Goal: Task Accomplishment & Management: Complete application form

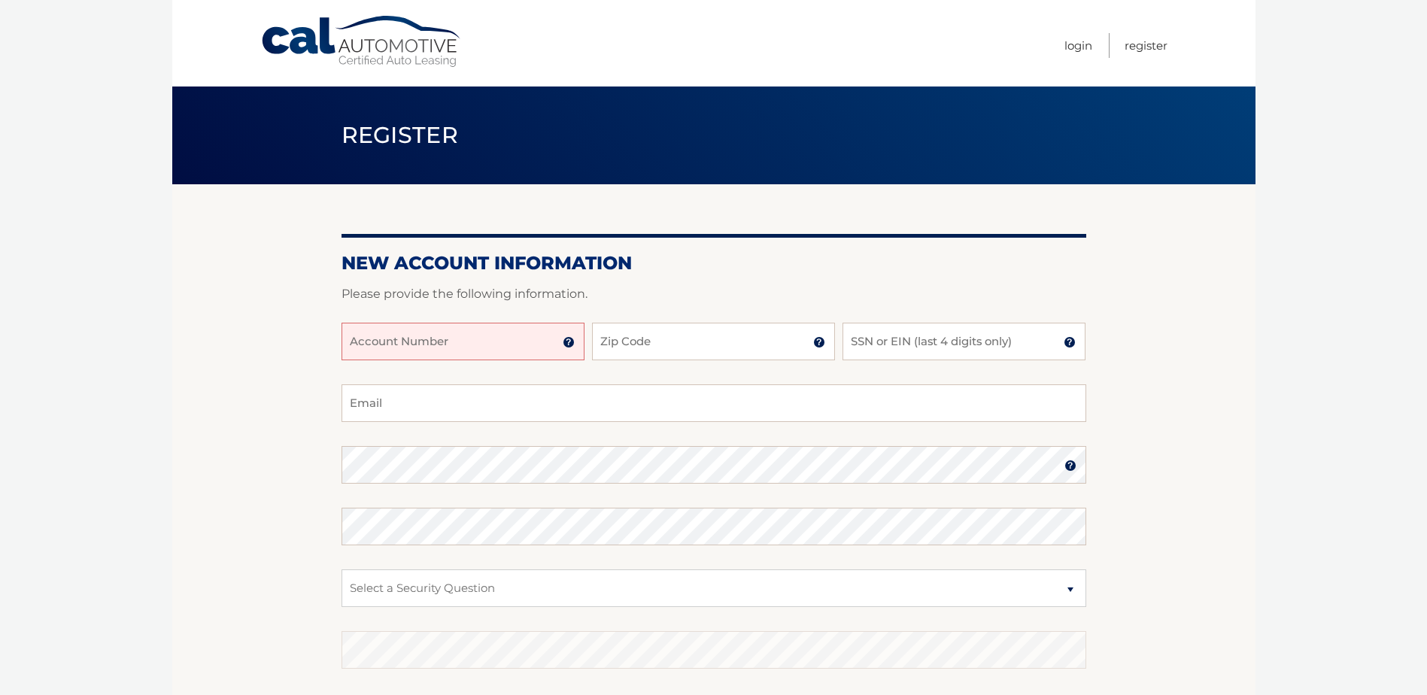
click at [500, 336] on input "Account Number" at bounding box center [463, 342] width 243 height 38
type input "44455989785"
click at [609, 343] on input "Zip Code" at bounding box center [713, 342] width 243 height 38
type input "07031"
click at [863, 338] on input "SSN or EIN (last 4 digits only)" at bounding box center [964, 342] width 243 height 38
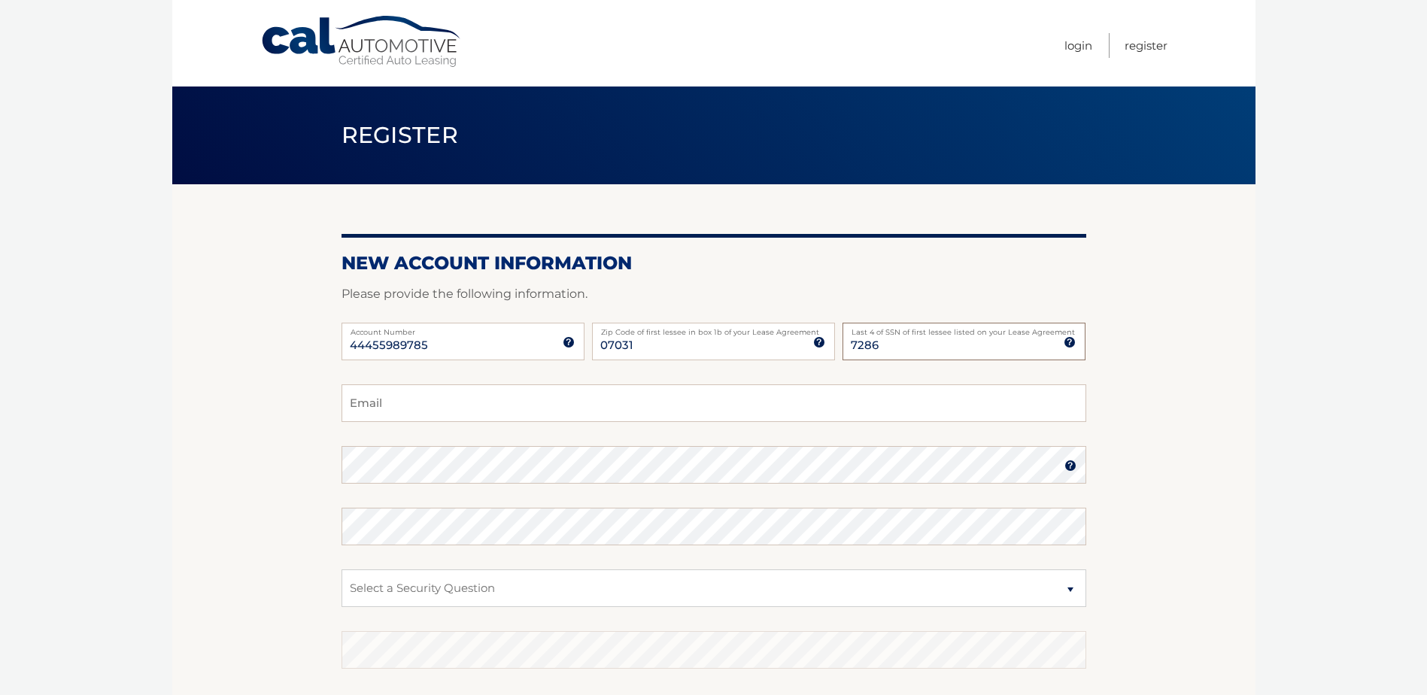
type input "7286"
click at [618, 408] on input "Email" at bounding box center [714, 403] width 745 height 38
type input "michele.kaufman@stryker.com"
click at [1068, 463] on img at bounding box center [1071, 466] width 12 height 12
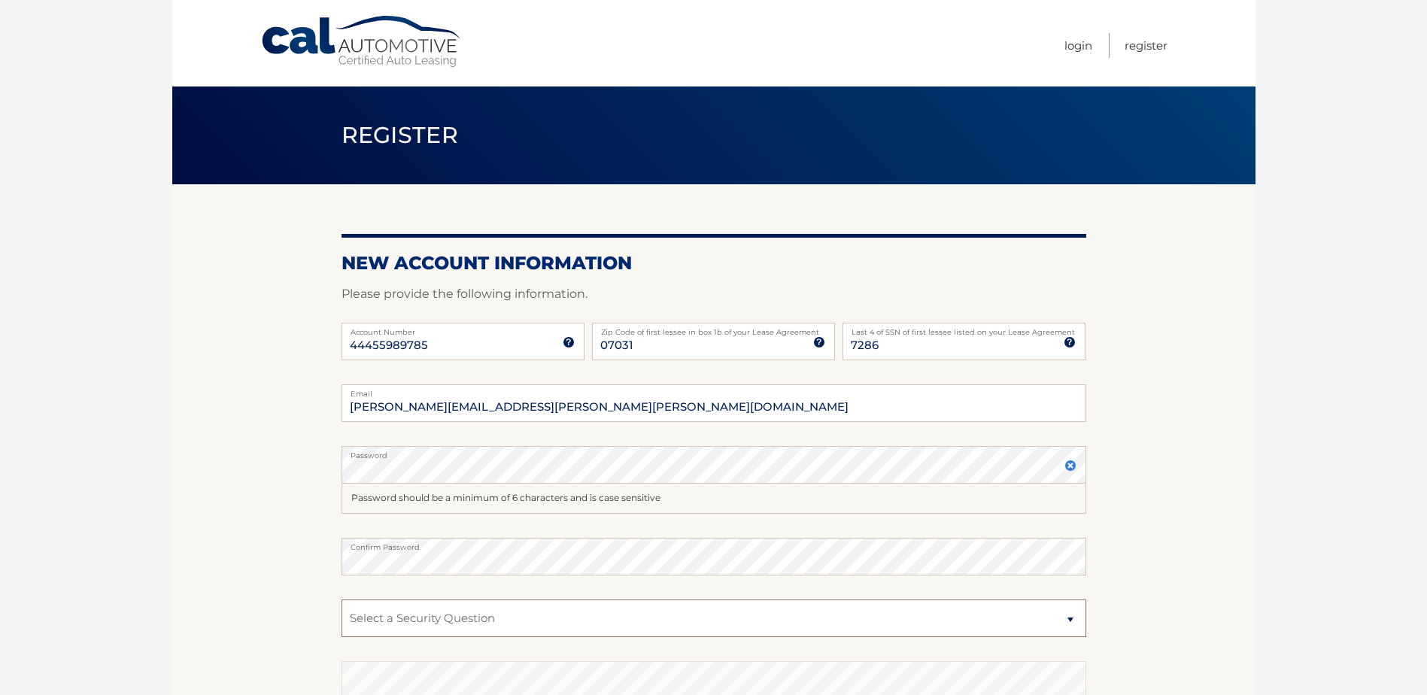
click at [959, 605] on select "Select a Security Question What was the name of your elementary school? What is…" at bounding box center [714, 619] width 745 height 38
select select "2"
click at [342, 600] on select "Select a Security Question What was the name of your elementary school? What is…" at bounding box center [714, 619] width 745 height 38
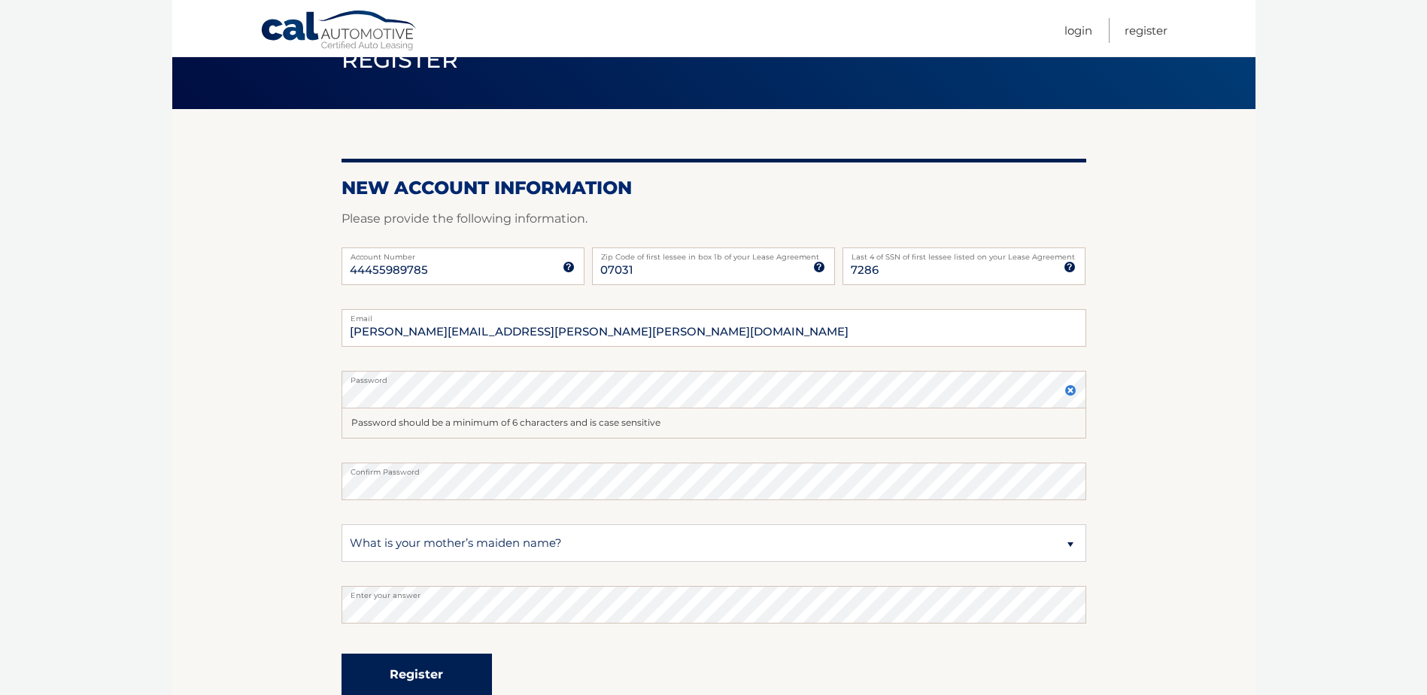
click at [442, 674] on button "Register" at bounding box center [417, 674] width 150 height 41
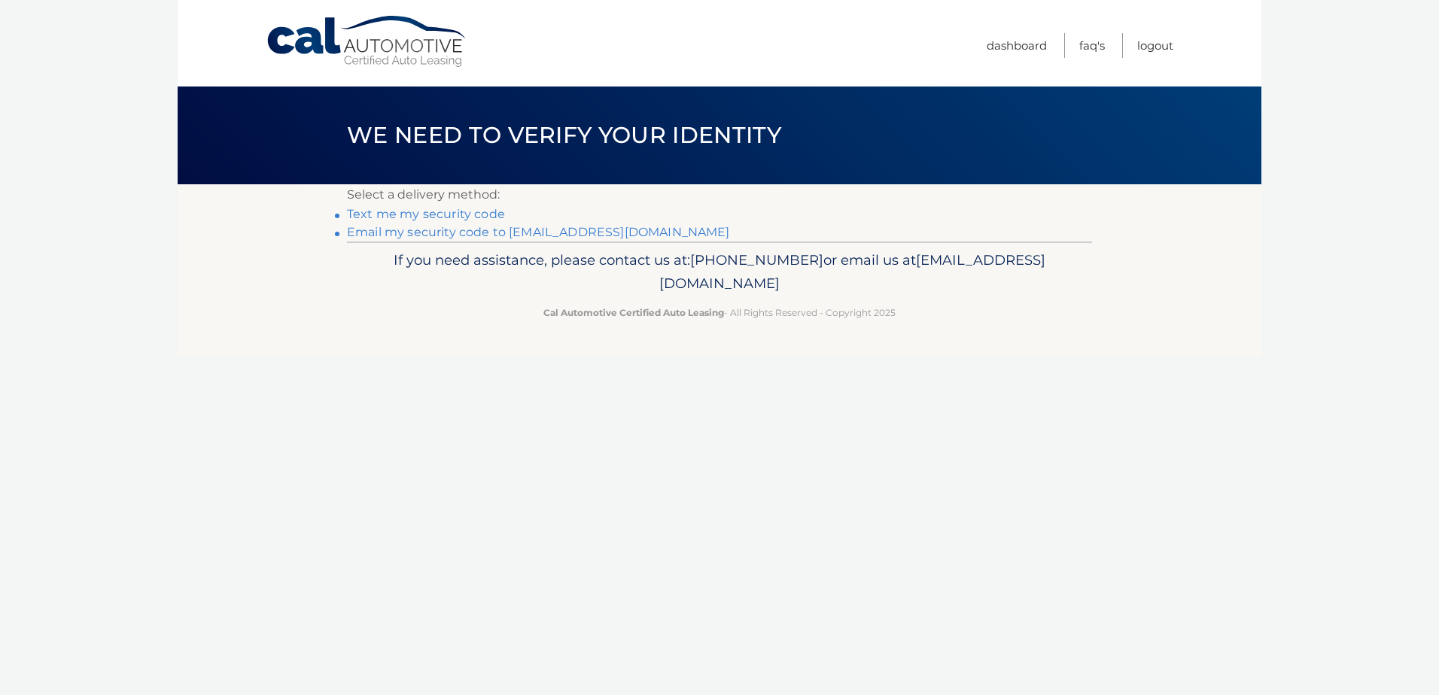
click at [388, 214] on link "Text me my security code" at bounding box center [426, 214] width 158 height 14
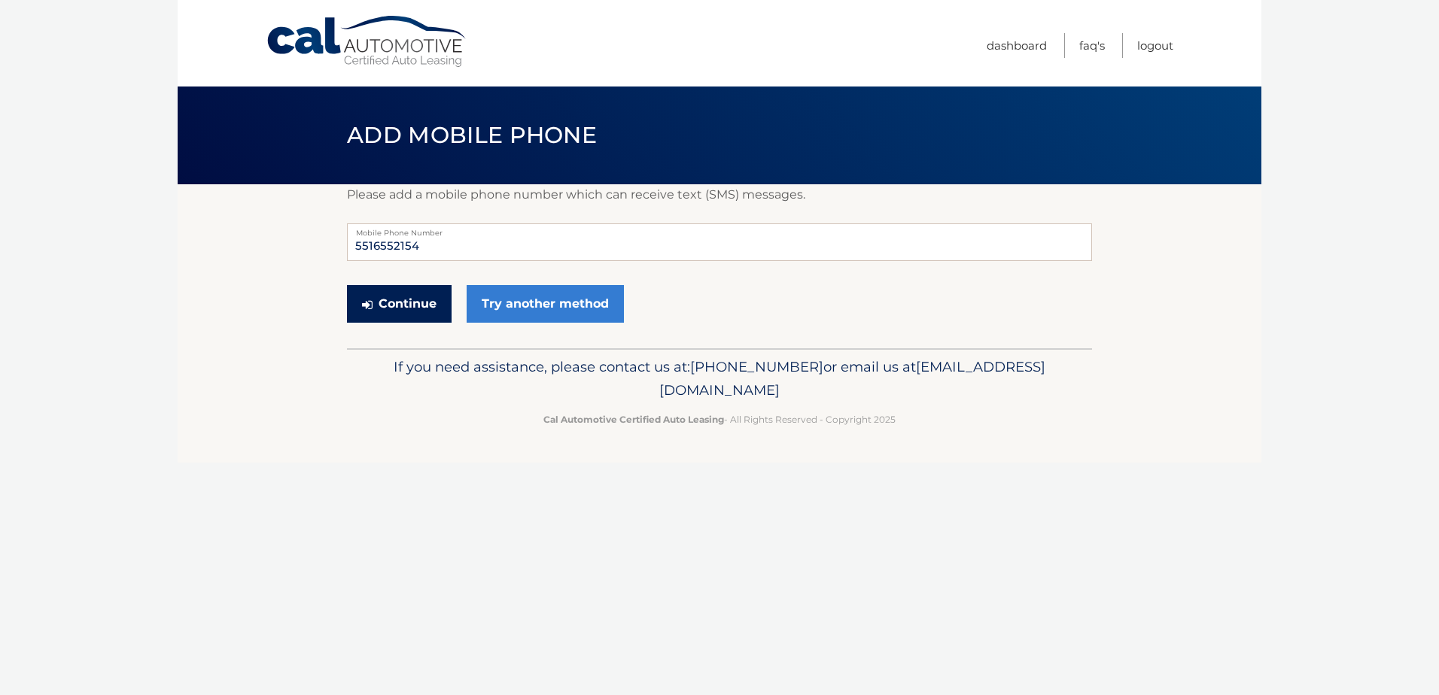
click at [421, 304] on button "Continue" at bounding box center [399, 304] width 105 height 38
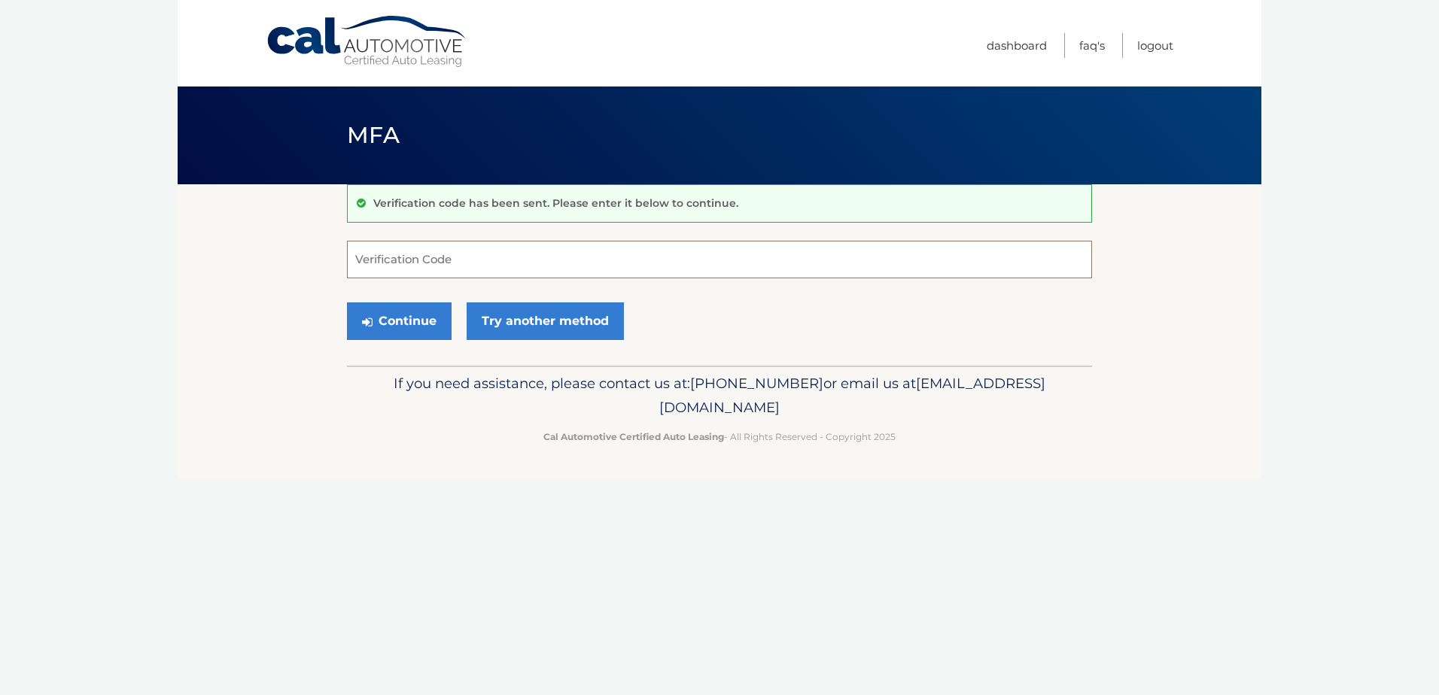
click at [430, 264] on input "Verification Code" at bounding box center [719, 260] width 745 height 38
type input "539634"
click at [393, 306] on button "Continue" at bounding box center [399, 321] width 105 height 38
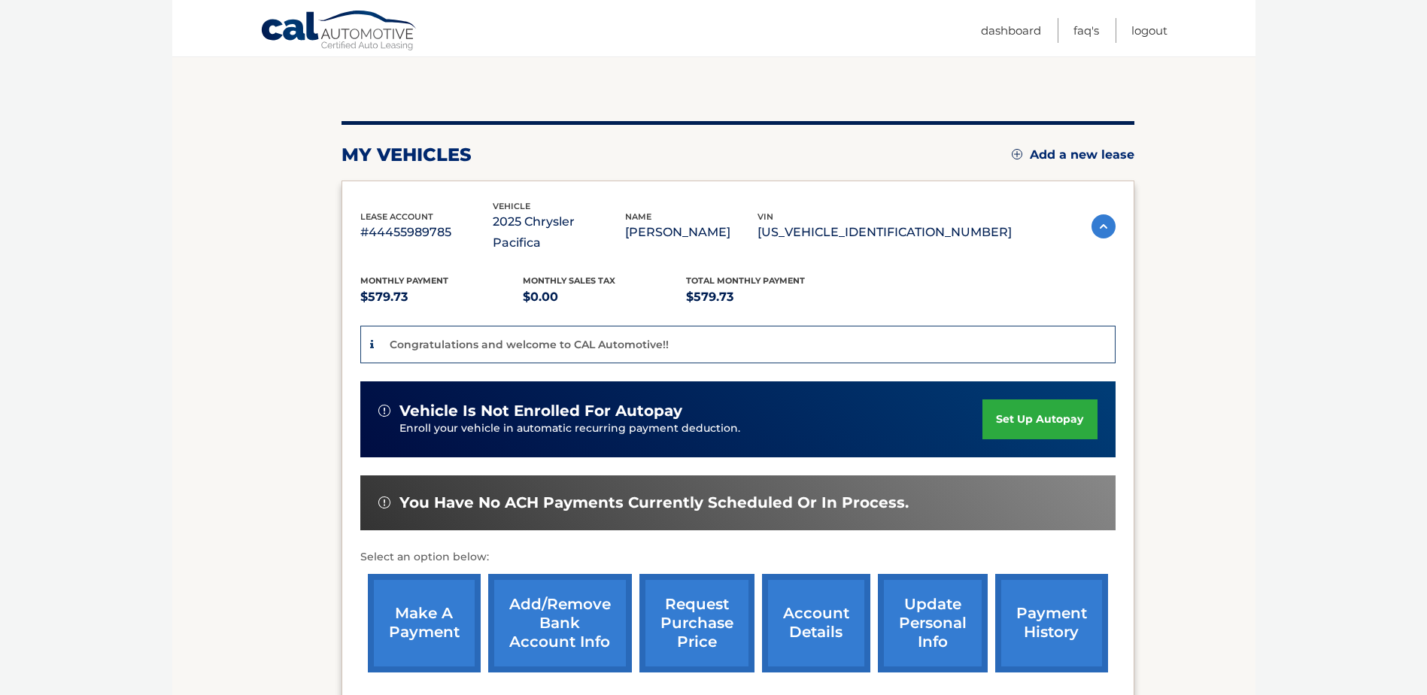
scroll to position [273, 0]
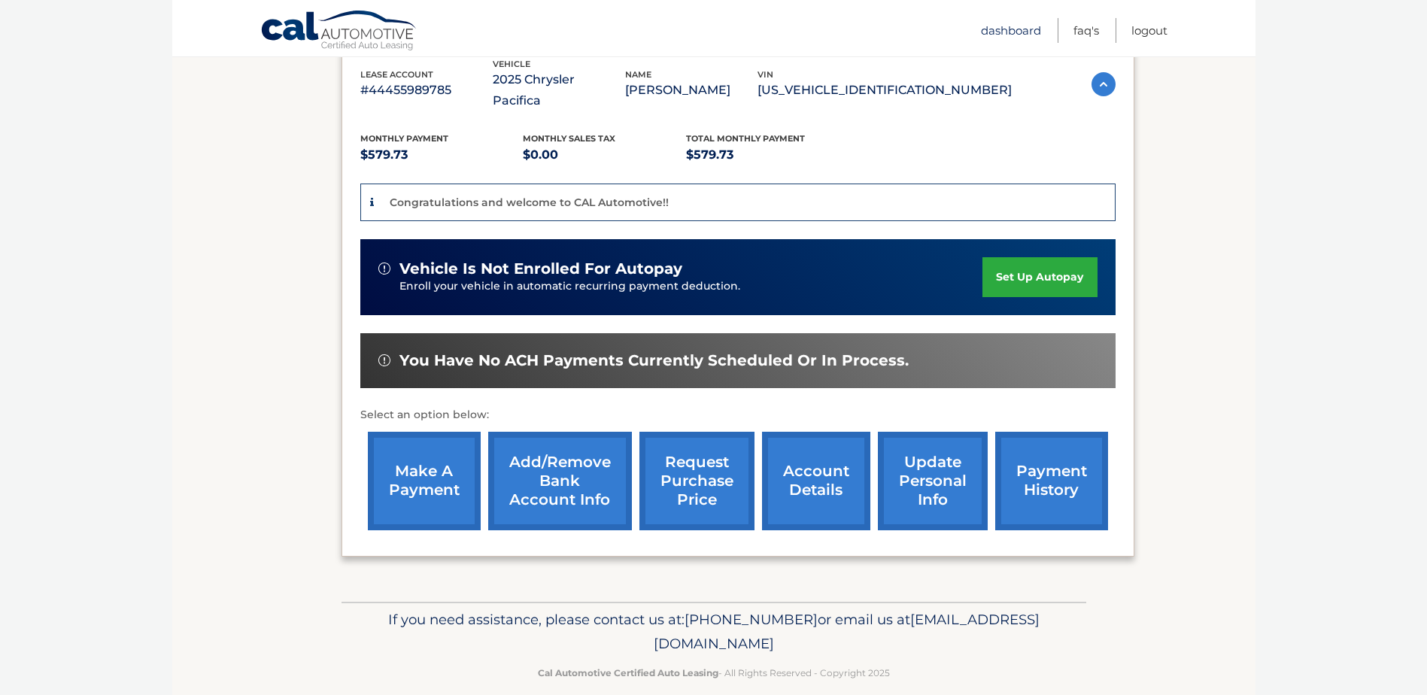
click at [1004, 32] on link "Dashboard" at bounding box center [1011, 30] width 60 height 25
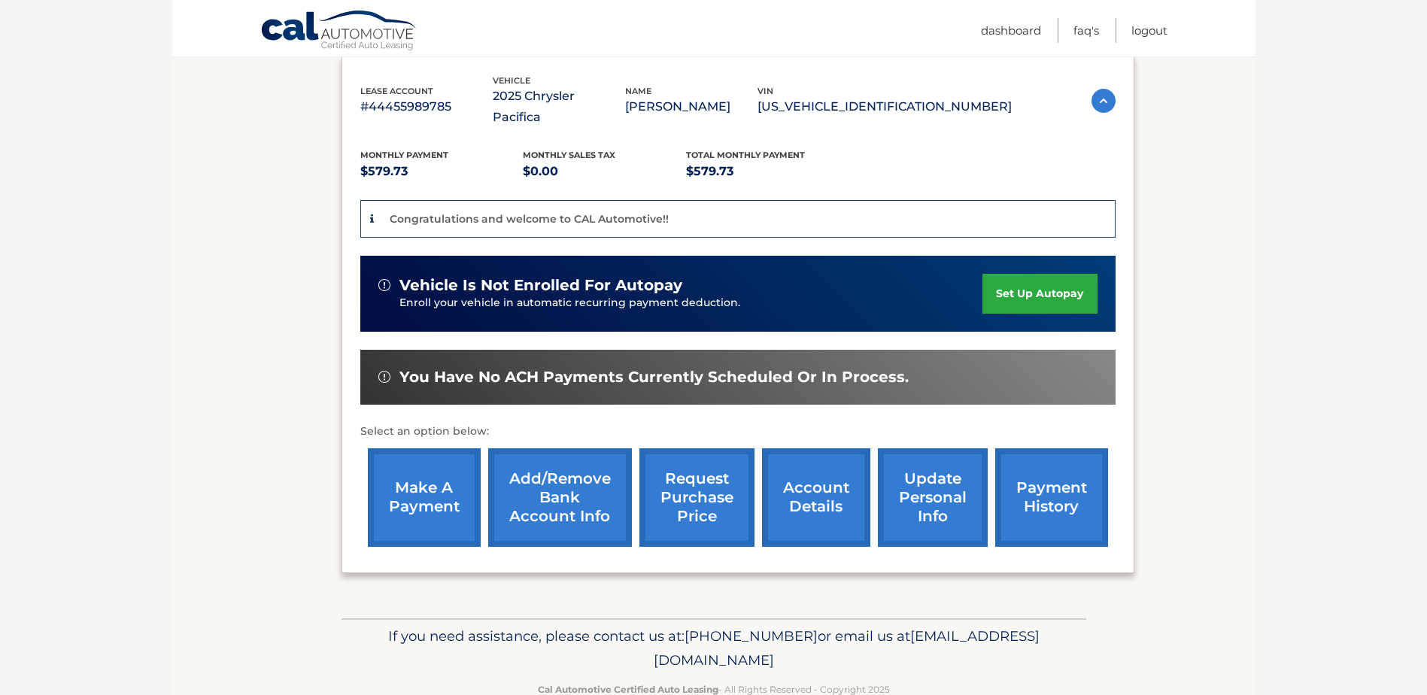
scroll to position [273, 0]
